Goal: Transaction & Acquisition: Purchase product/service

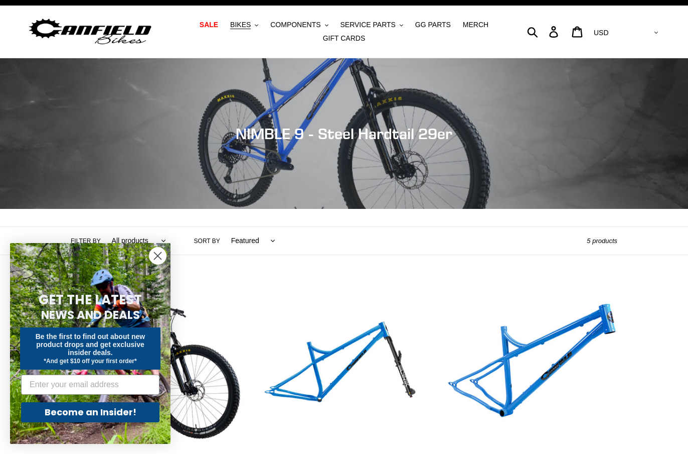
scroll to position [28, 0]
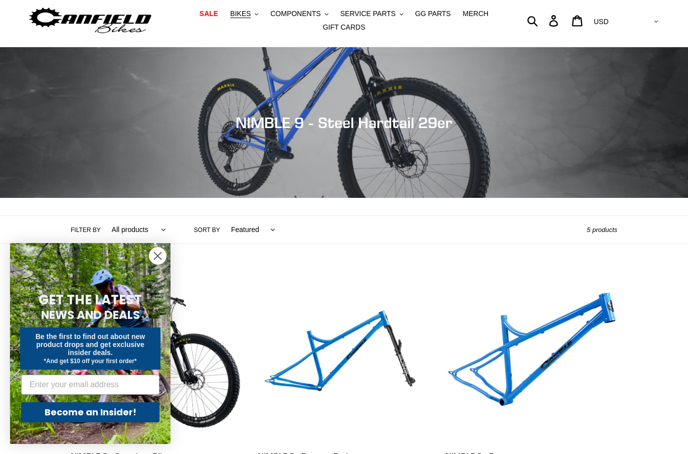
click at [161, 253] on circle "Close dialog" at bounding box center [158, 255] width 17 height 17
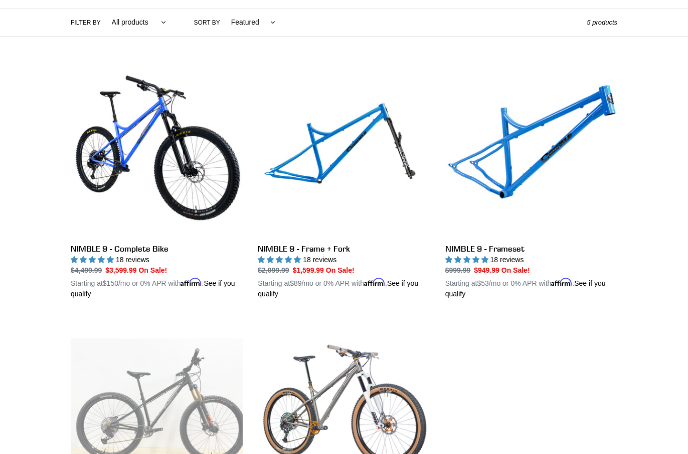
scroll to position [236, 0]
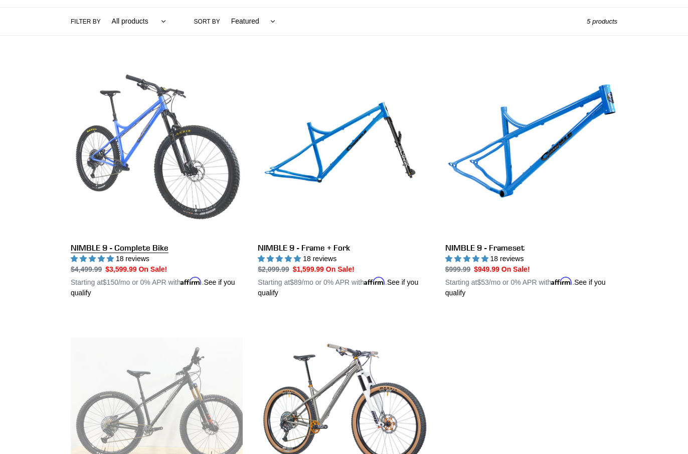
click at [124, 247] on link "NIMBLE 9 - Complete Bike" at bounding box center [157, 180] width 172 height 235
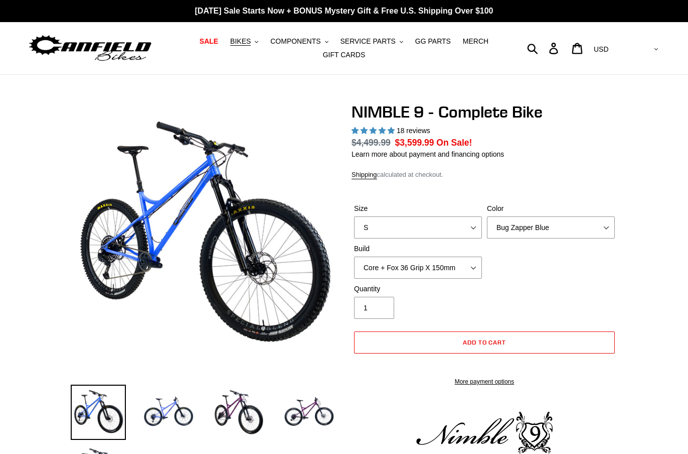
select select "highest-rating"
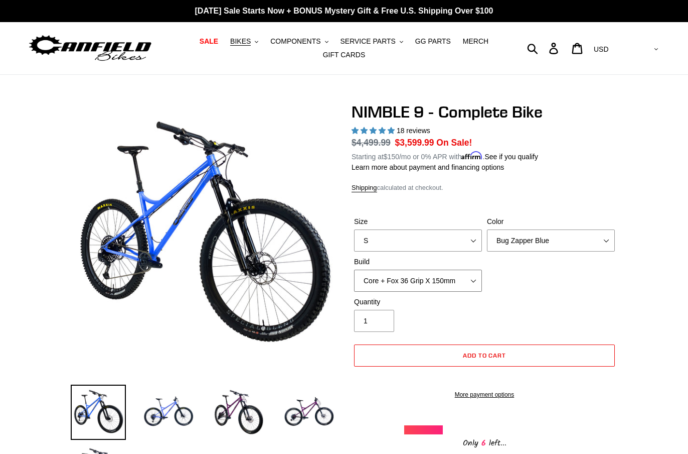
click at [423, 279] on select "Core + Fox 36 Grip X 150mm Pro + Fox 36 Grip X 150mm Core + RockShox Lyrik Ulti…" at bounding box center [418, 280] width 128 height 22
click at [354, 269] on select "Core + Fox 36 Grip X 150mm Pro + Fox 36 Grip X 150mm Core + RockShox Lyrik Ulti…" at bounding box center [418, 280] width 128 height 22
click at [299, 43] on span "COMPONENTS" at bounding box center [295, 41] width 50 height 9
